Goal: Task Accomplishment & Management: Use online tool/utility

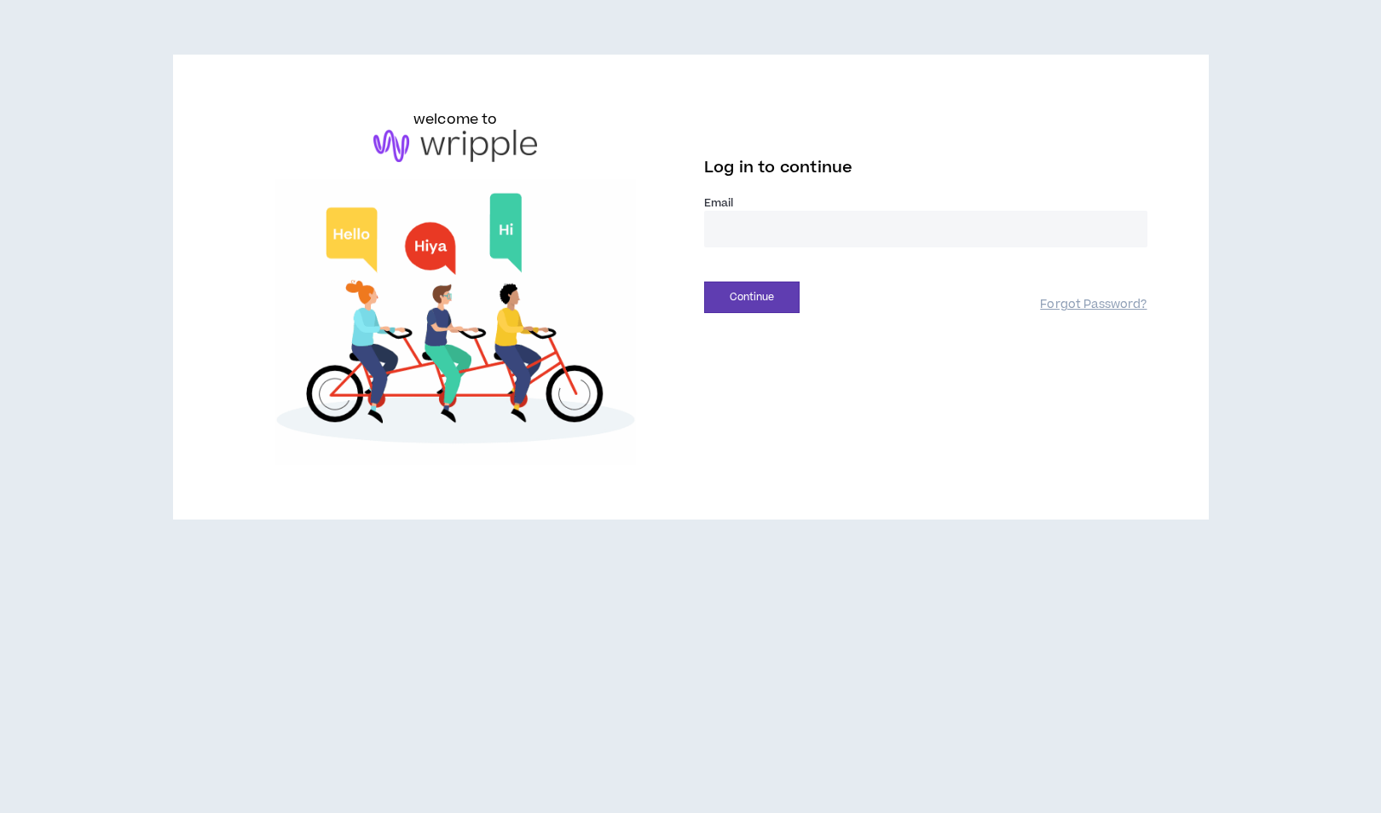
click at [818, 202] on label "Email *" at bounding box center [925, 202] width 443 height 15
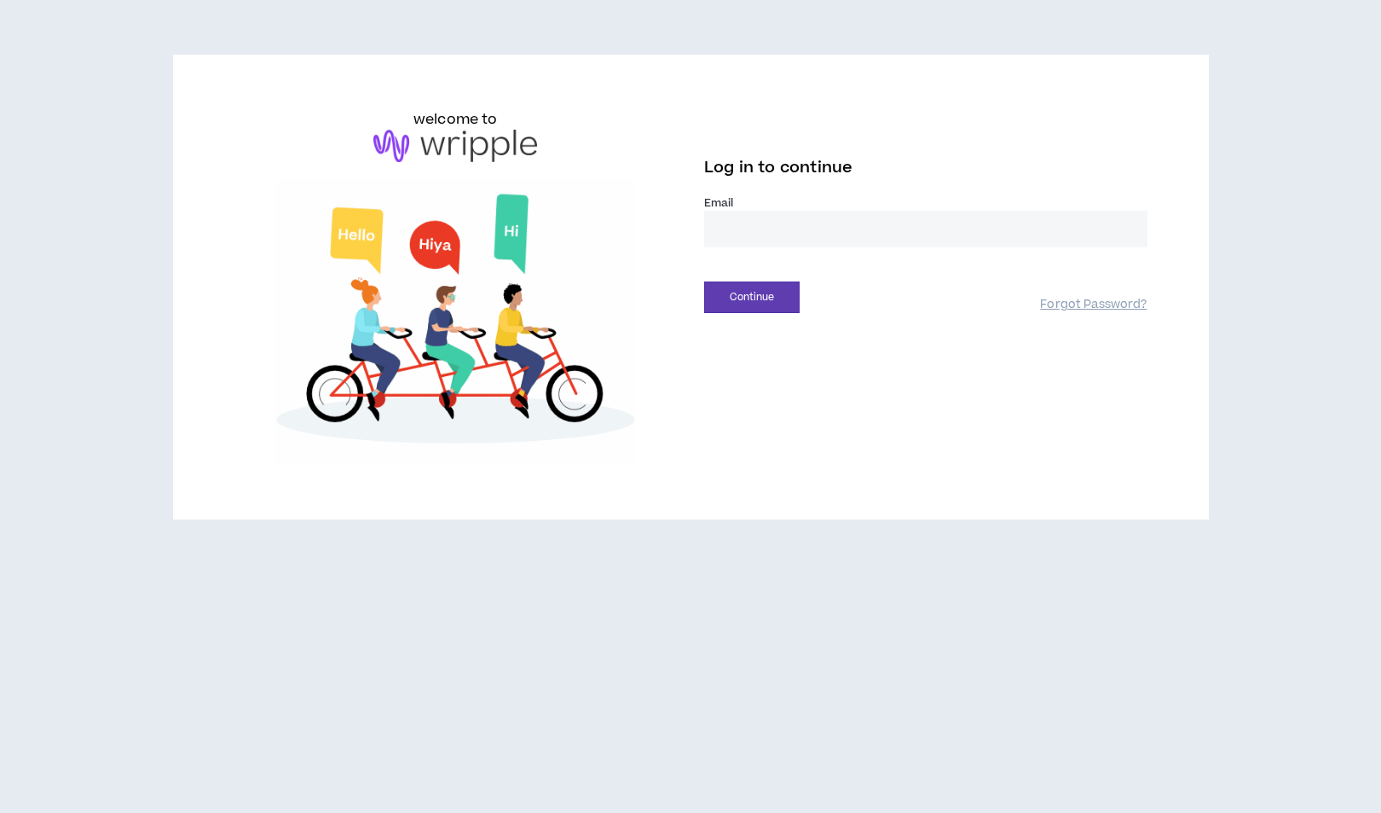
click at [836, 226] on input "email" at bounding box center [925, 229] width 443 height 37
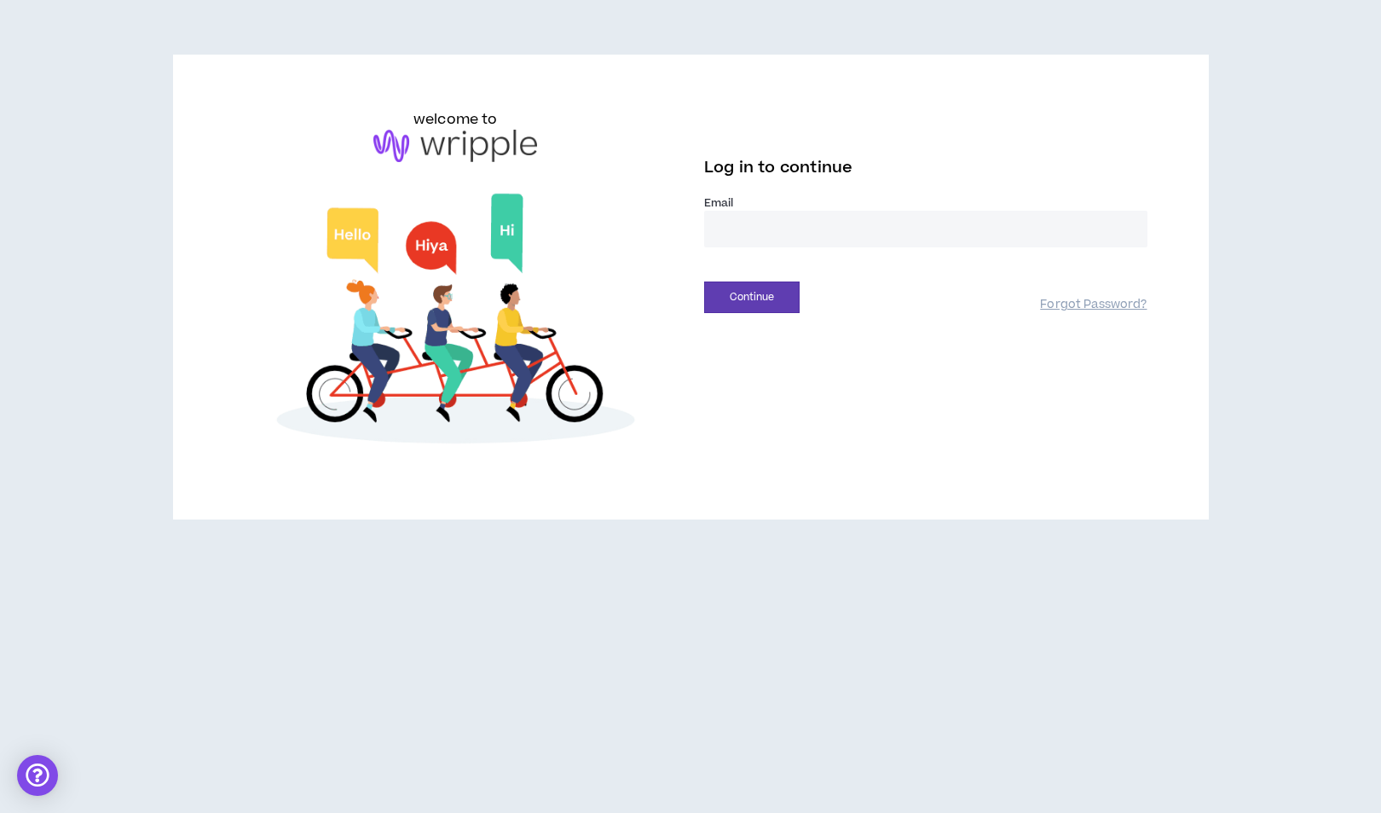
type input "**********"
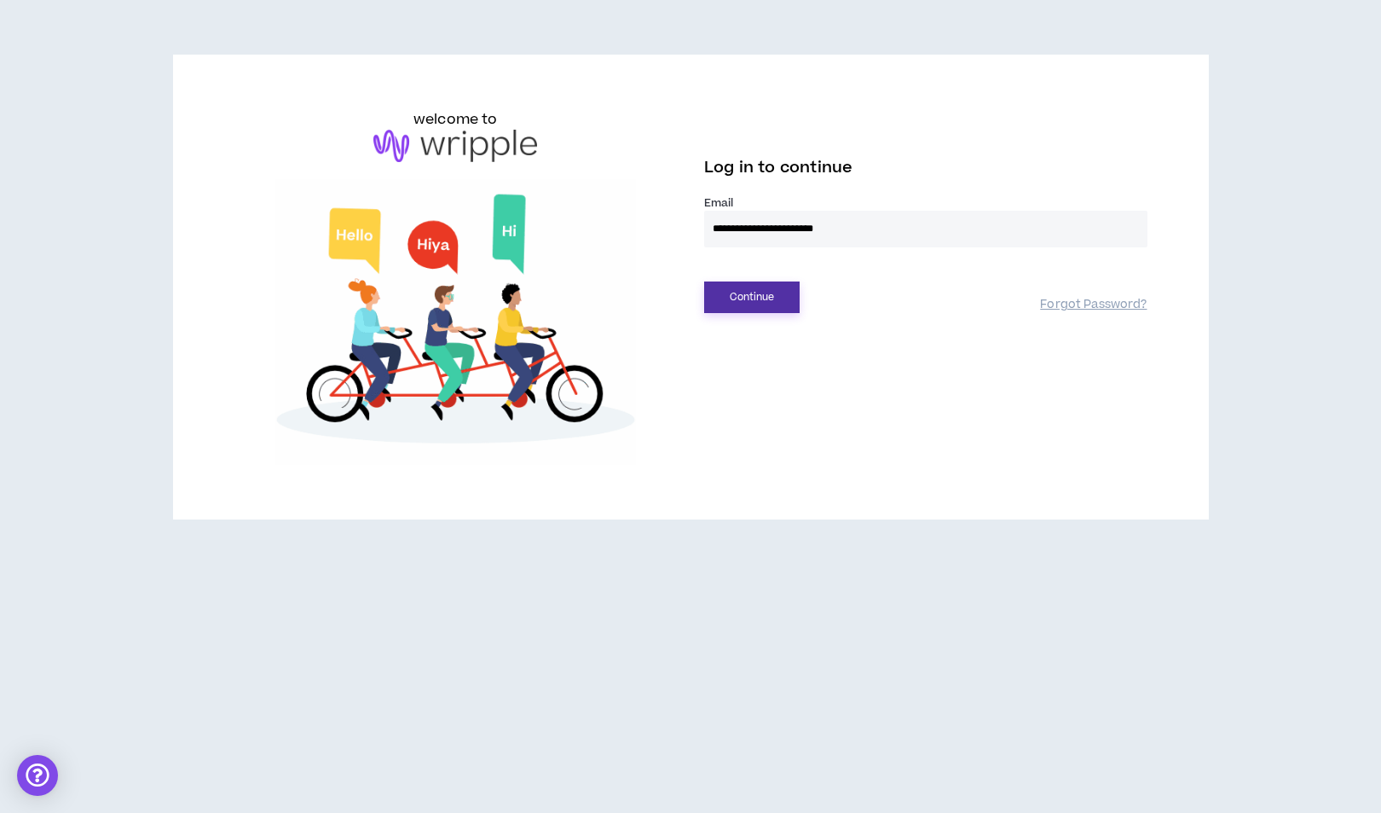
click at [726, 286] on button "Continue" at bounding box center [751, 297] width 95 height 32
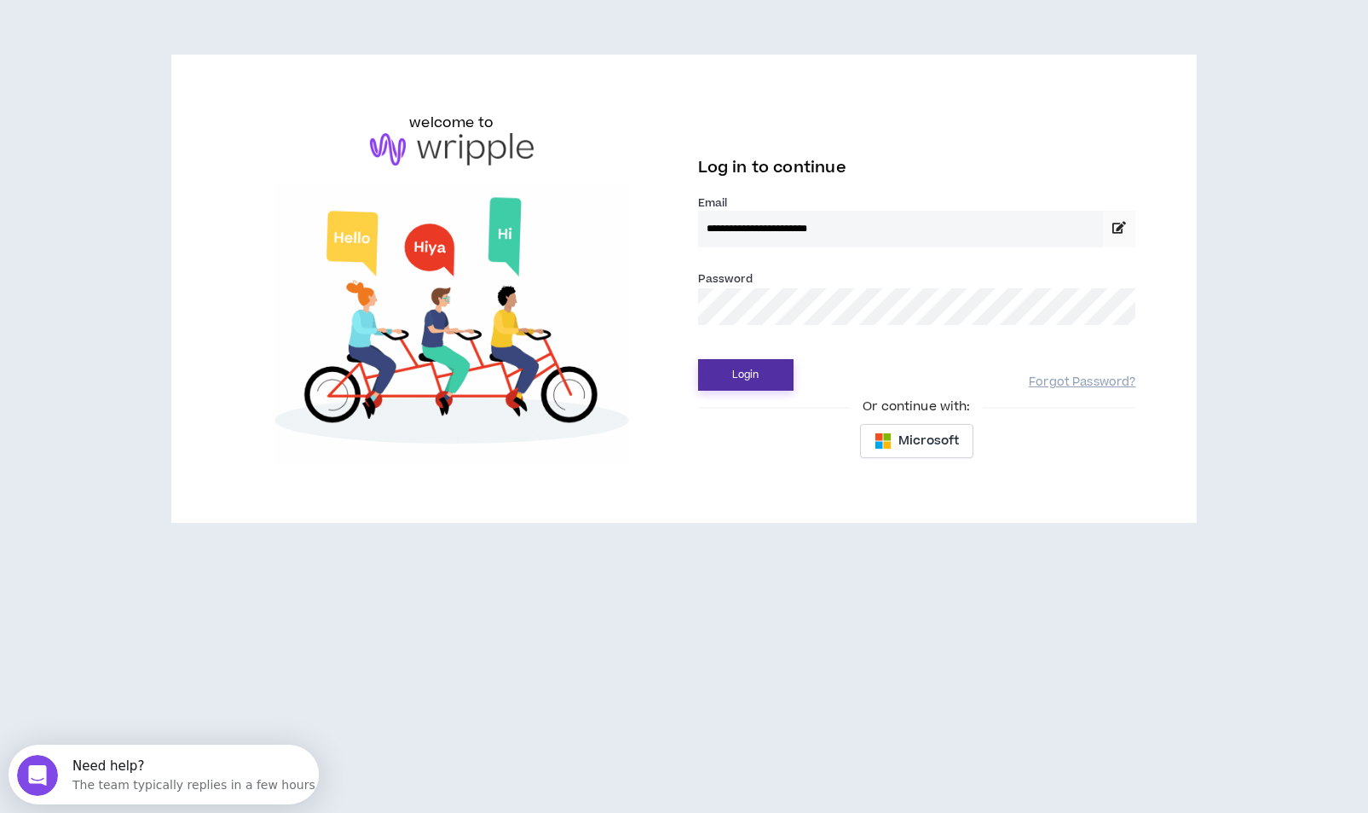
click at [698, 359] on button "Login" at bounding box center [745, 375] width 95 height 32
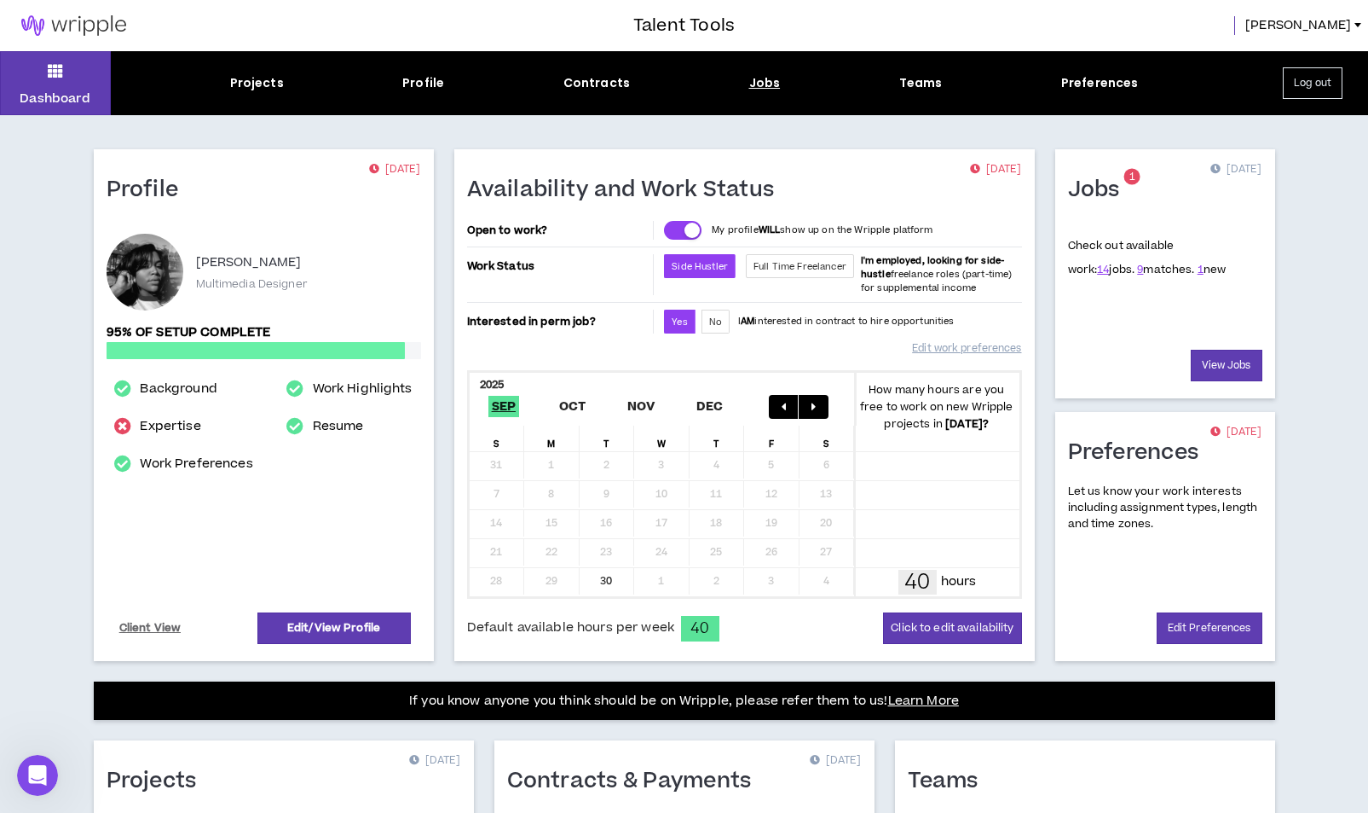
click at [776, 86] on div "Jobs" at bounding box center [765, 83] width 32 height 18
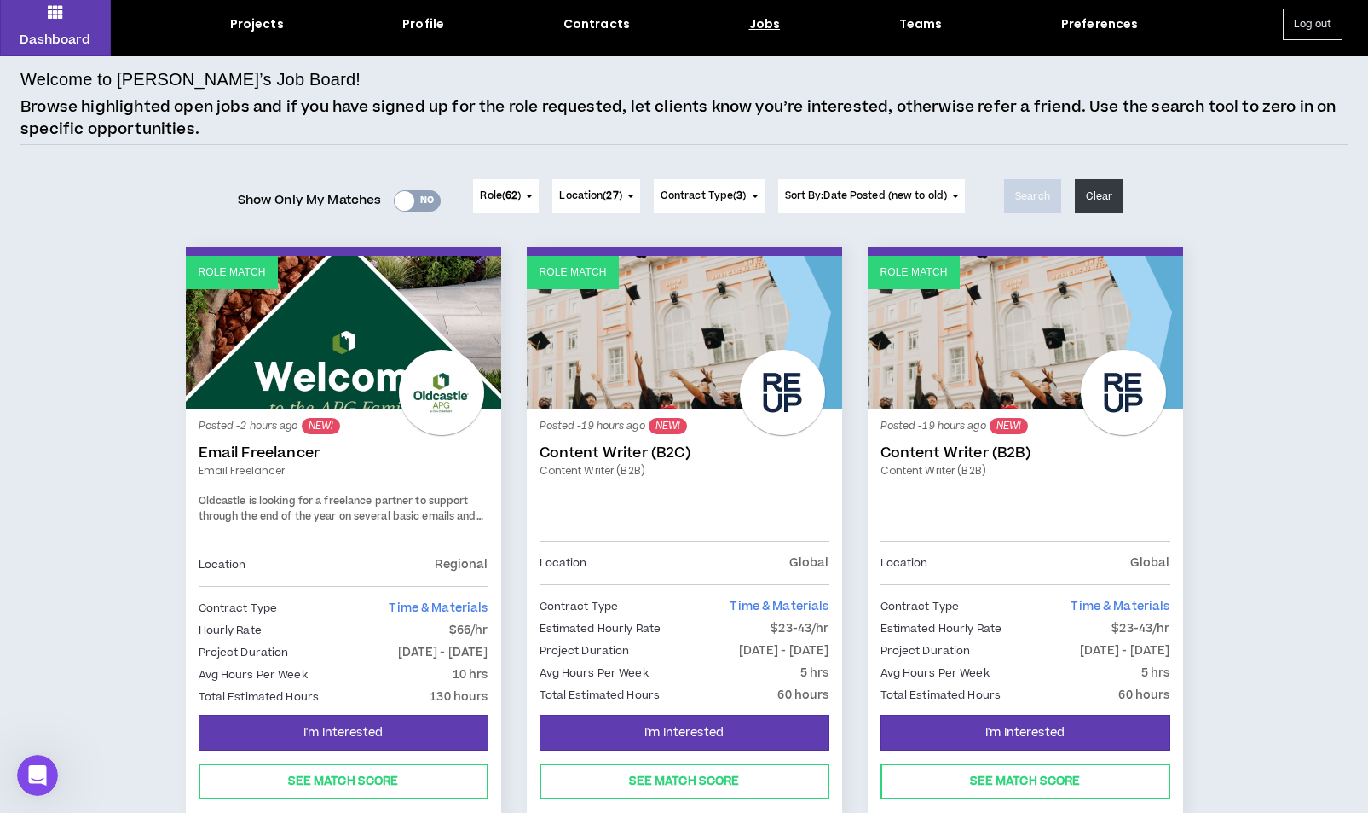
scroll to position [58, 0]
click at [422, 193] on div "Yes No" at bounding box center [417, 201] width 47 height 21
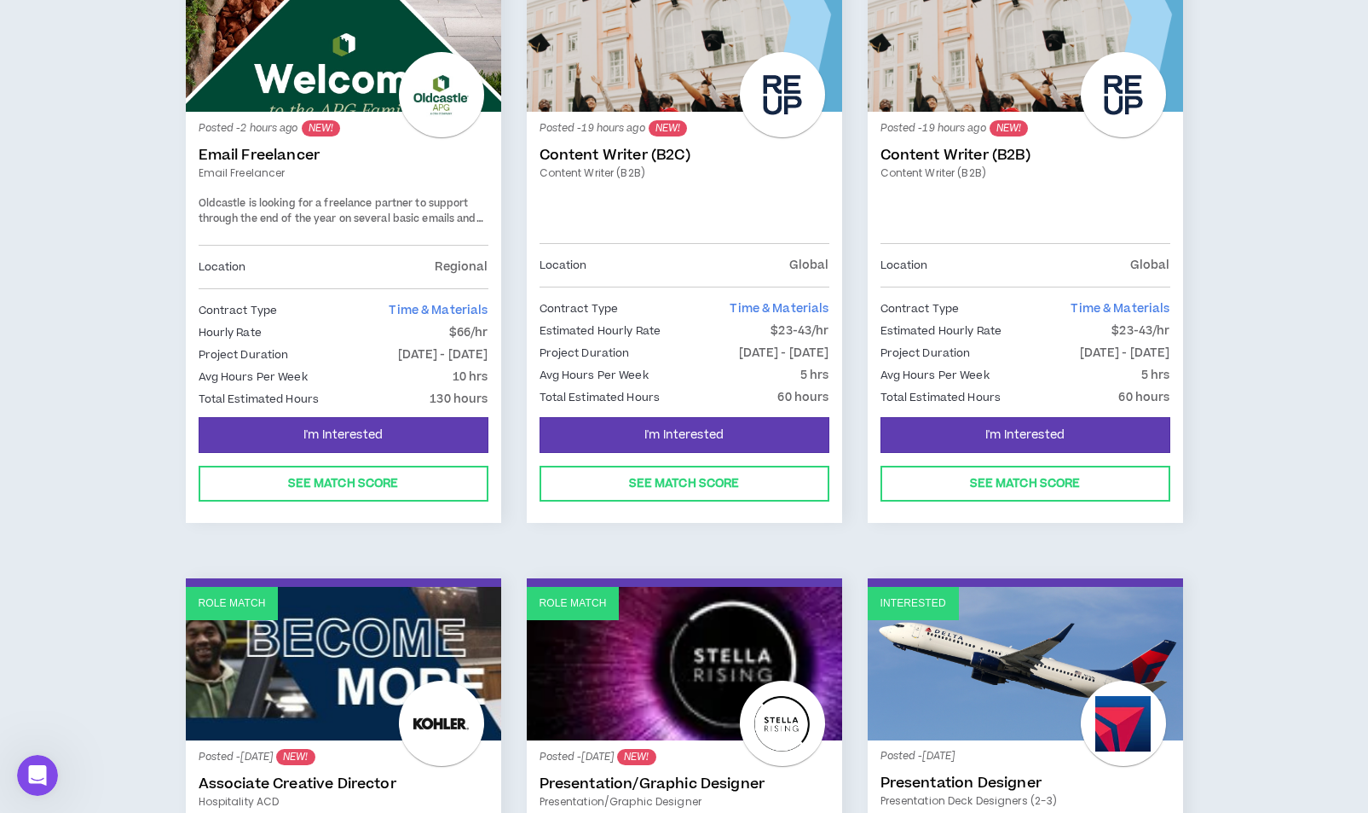
scroll to position [357, 0]
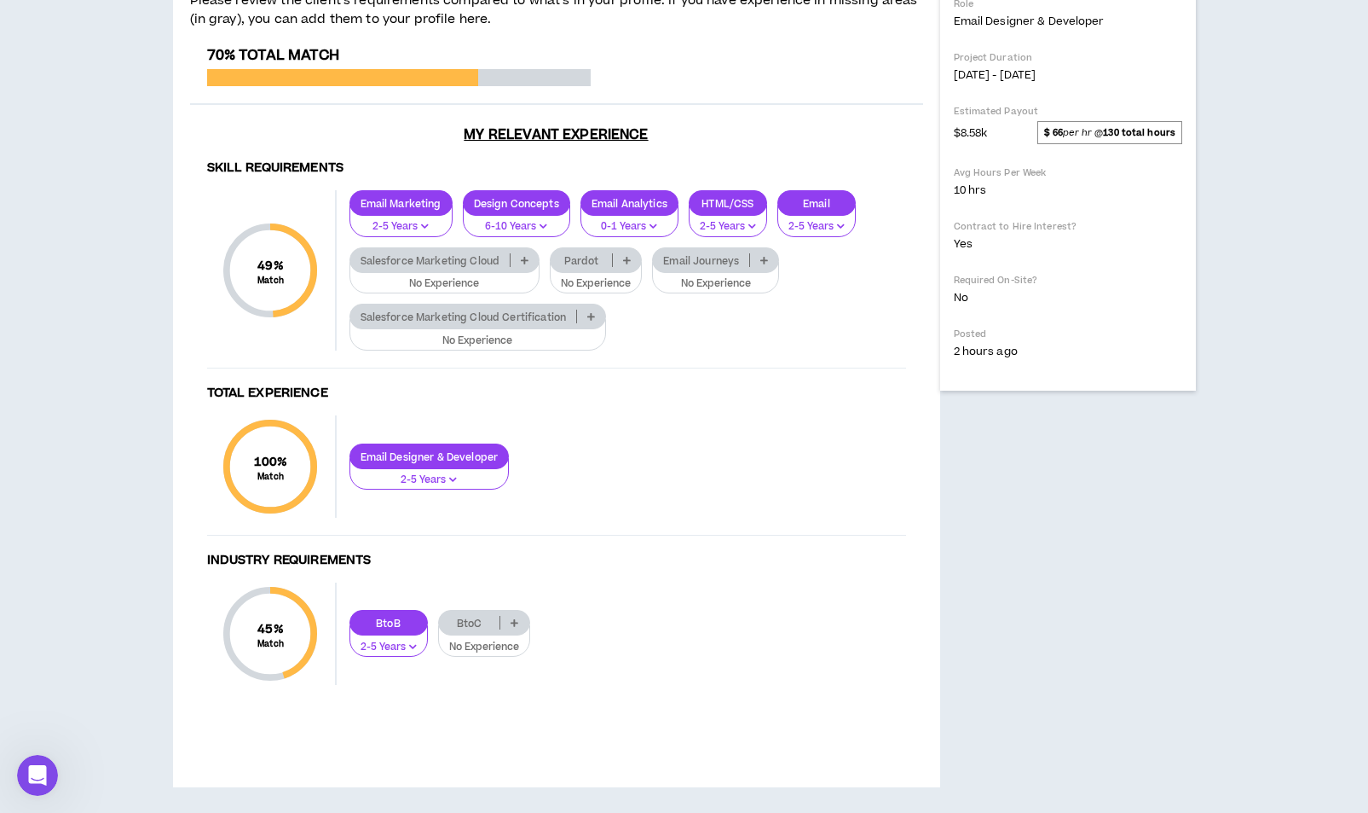
scroll to position [1022, 0]
click at [457, 261] on div "Email Marketing 2-5 Years Design Concepts 6-10 Years Email Analytics 0-1 Years …" at bounding box center [622, 270] width 570 height 160
click at [462, 267] on p "Salesforce Marketing Cloud" at bounding box center [430, 260] width 160 height 13
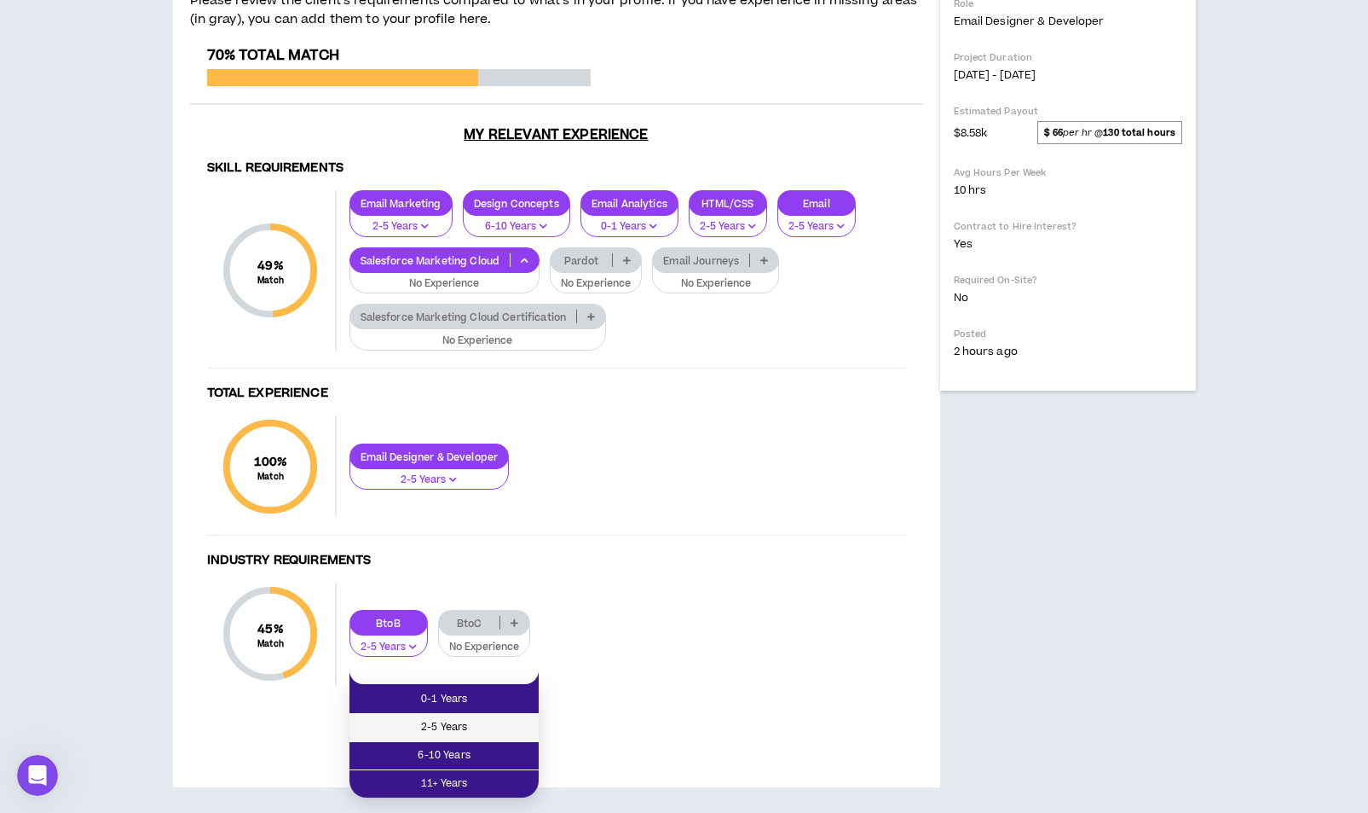
click at [462, 718] on span "2-5 Years" at bounding box center [444, 727] width 169 height 19
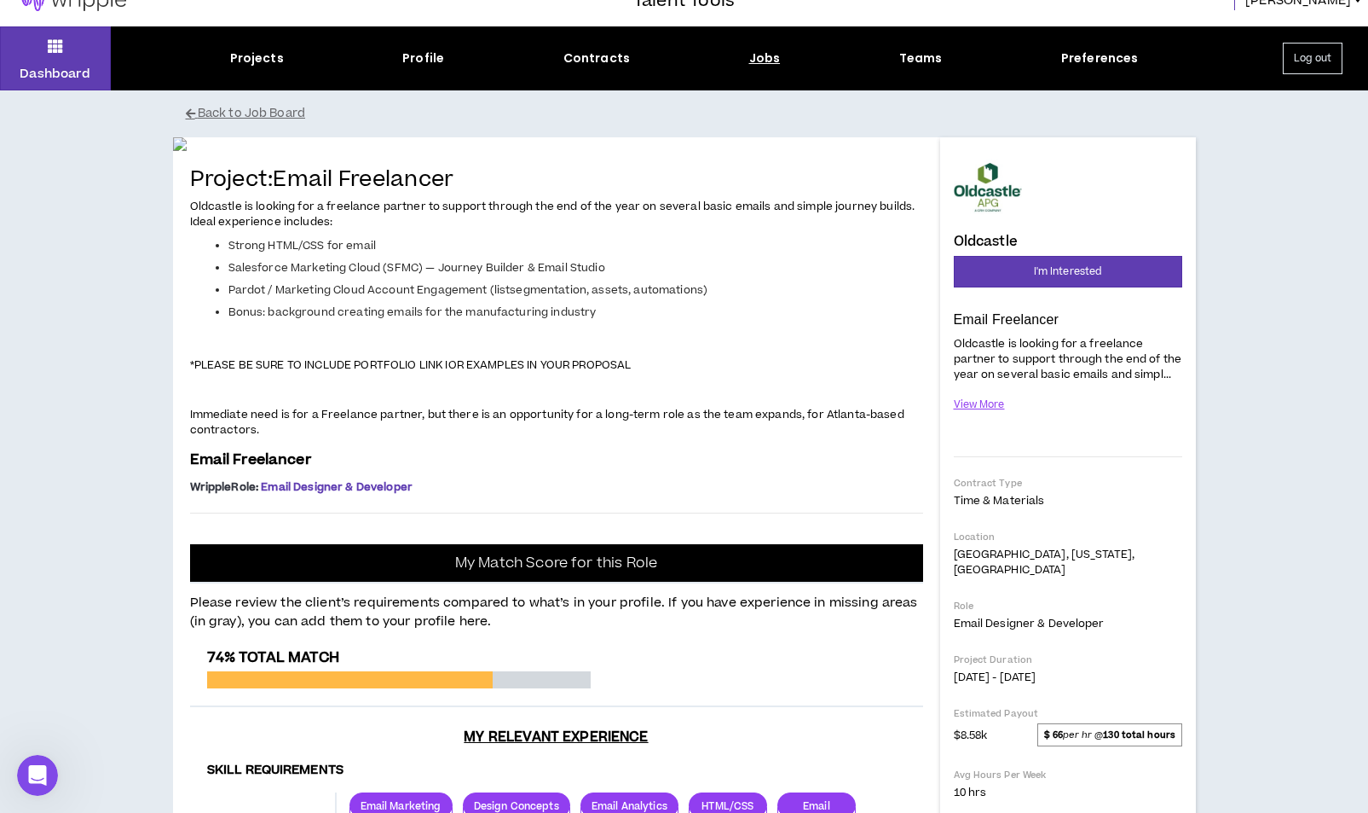
scroll to position [0, 0]
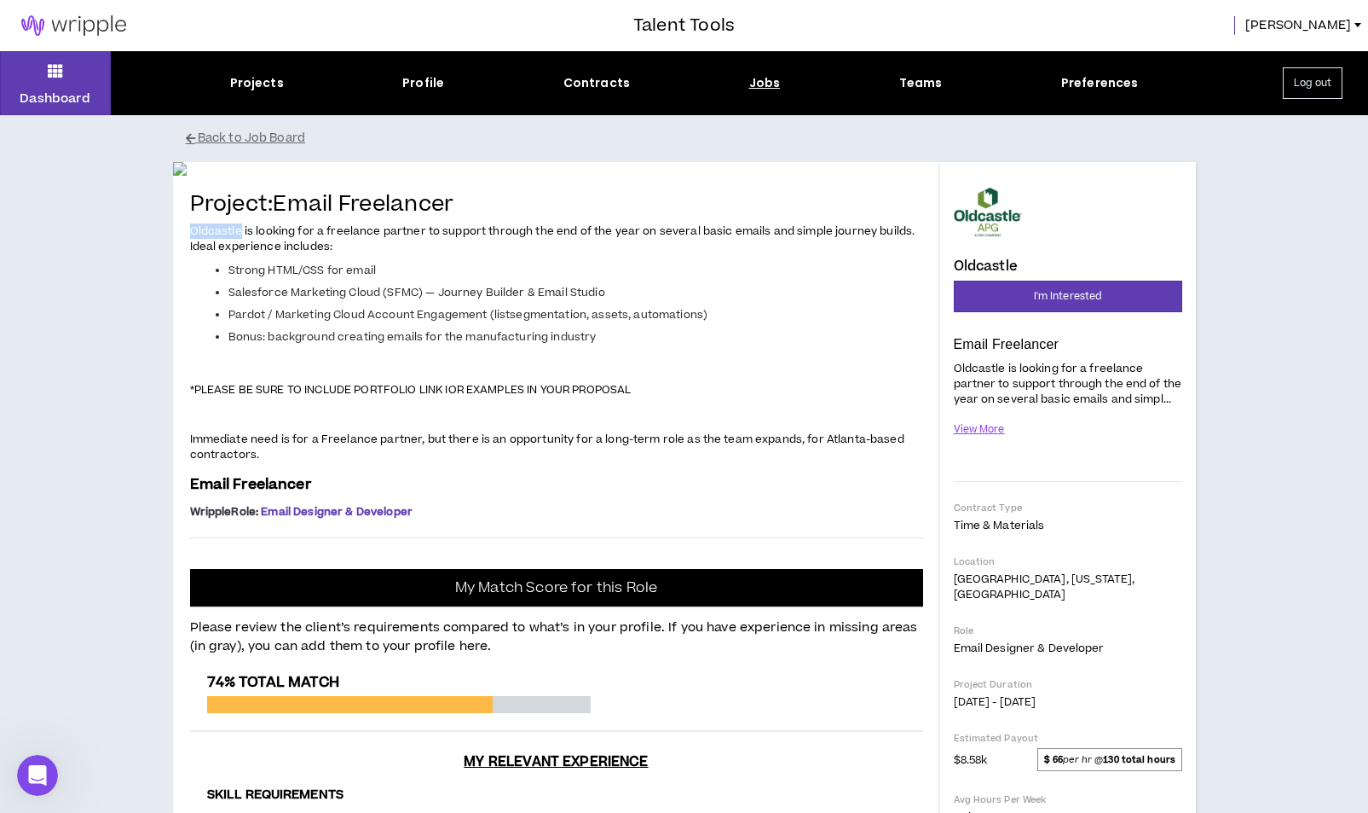
drag, startPoint x: 183, startPoint y: 645, endPoint x: 242, endPoint y: 644, distance: 58.9
click at [242, 644] on div "Project: Email Freelancer Oldcastle is looking for a freelance partner to suppo…" at bounding box center [556, 788] width 767 height 1252
